Goal: Information Seeking & Learning: Learn about a topic

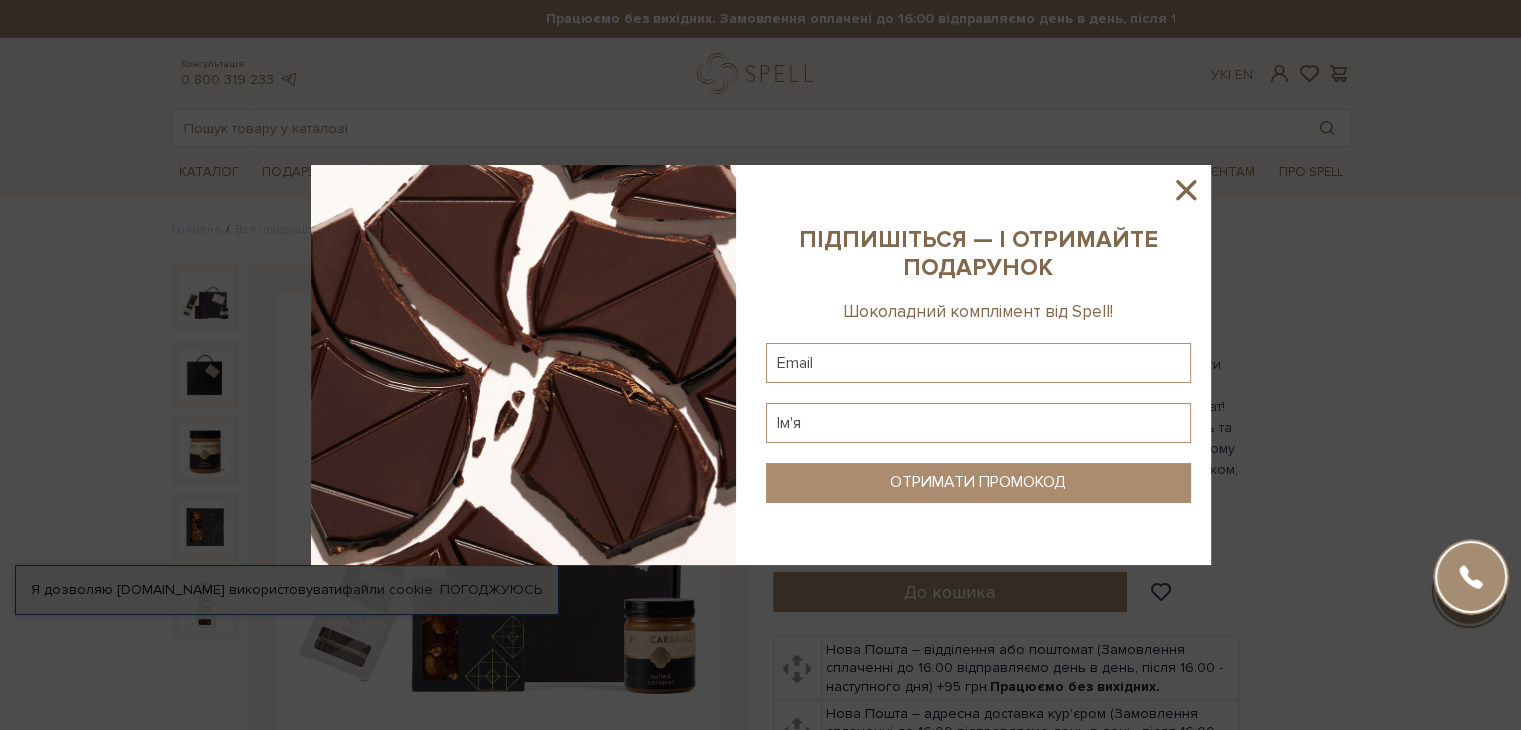
click at [1192, 194] on icon at bounding box center [1186, 190] width 20 height 20
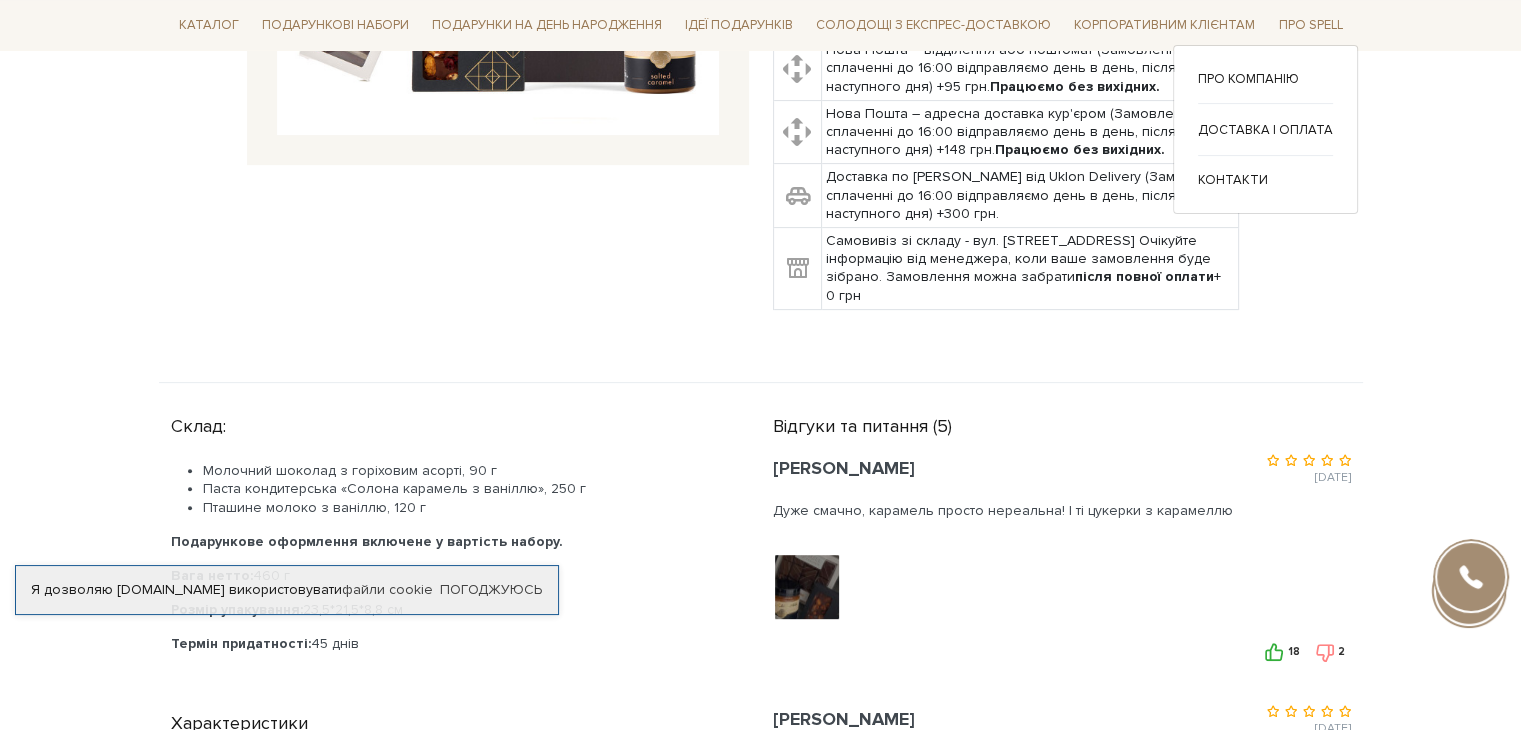
scroll to position [200, 0]
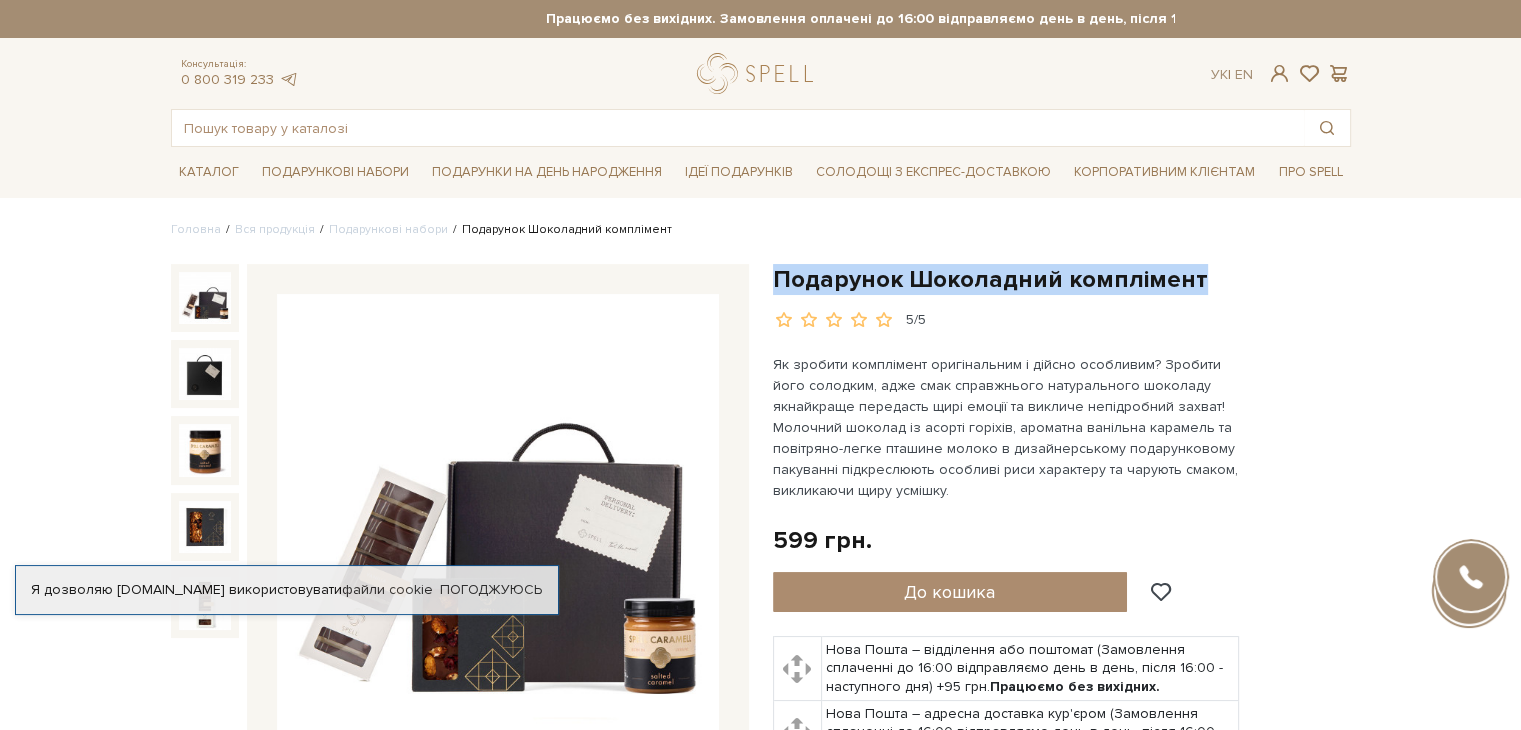
drag, startPoint x: 774, startPoint y: 270, endPoint x: 1195, endPoint y: 289, distance: 421.4
click at [1195, 289] on h1 "Подарунок Шоколадний комплімент" at bounding box center [1062, 279] width 578 height 31
copy h1 "Подарунок Шоколадний комплімент"
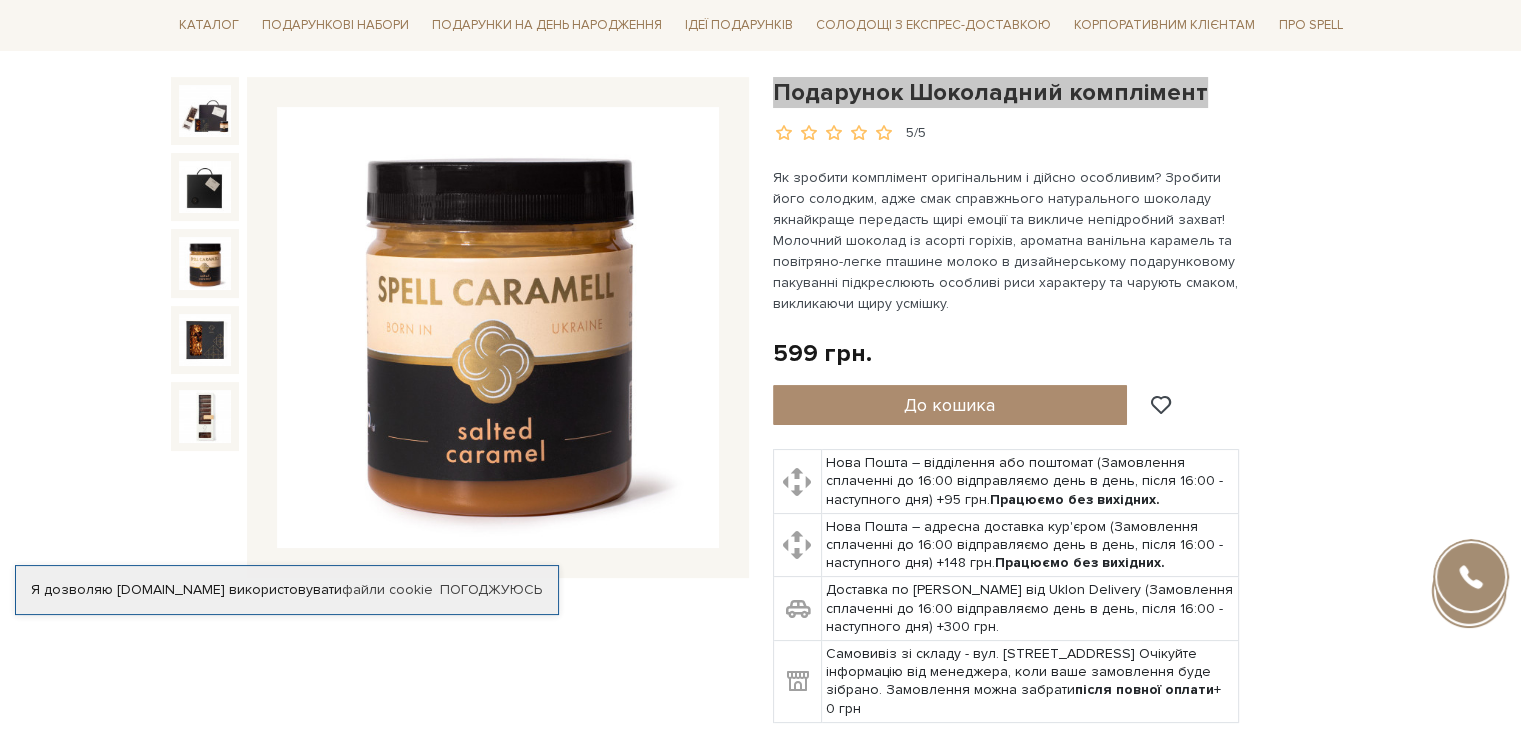
scroll to position [200, 0]
